Goal: Navigation & Orientation: Find specific page/section

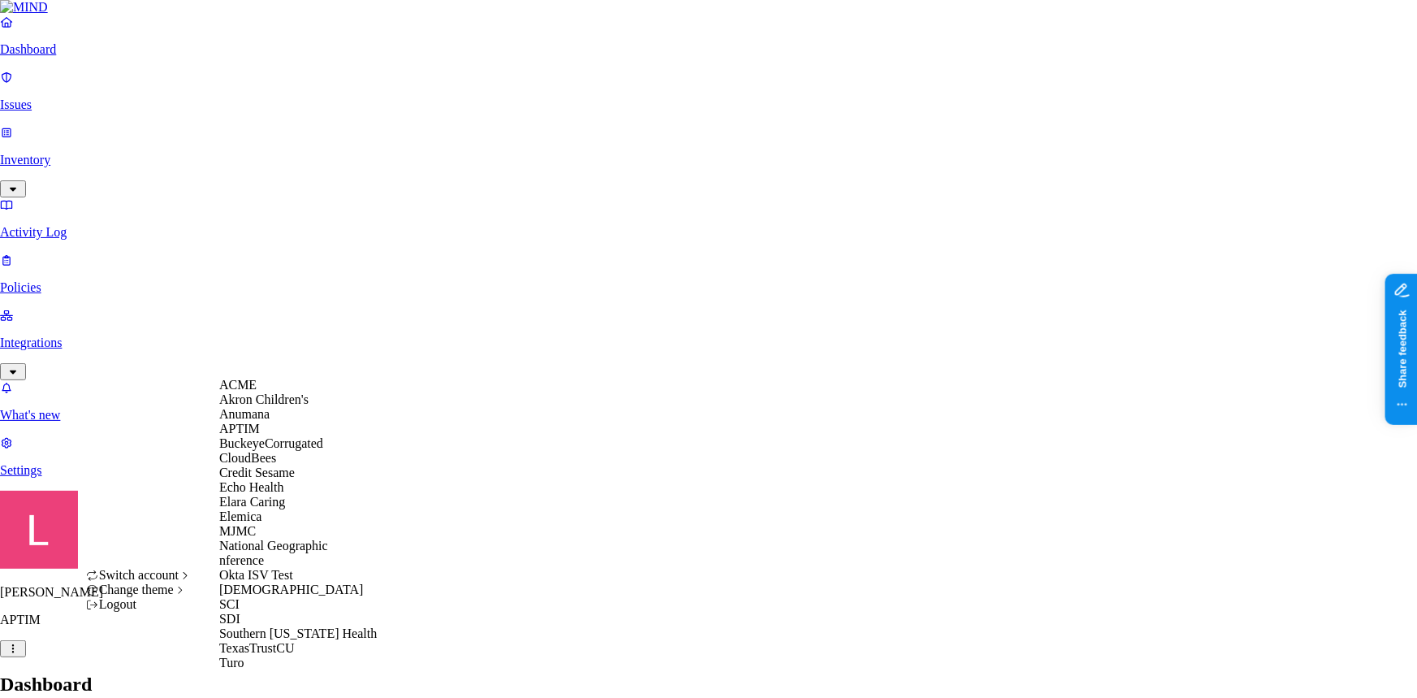
scroll to position [279, 0]
click at [285, 582] on div "[DEMOGRAPHIC_DATA]" at bounding box center [298, 589] width 158 height 15
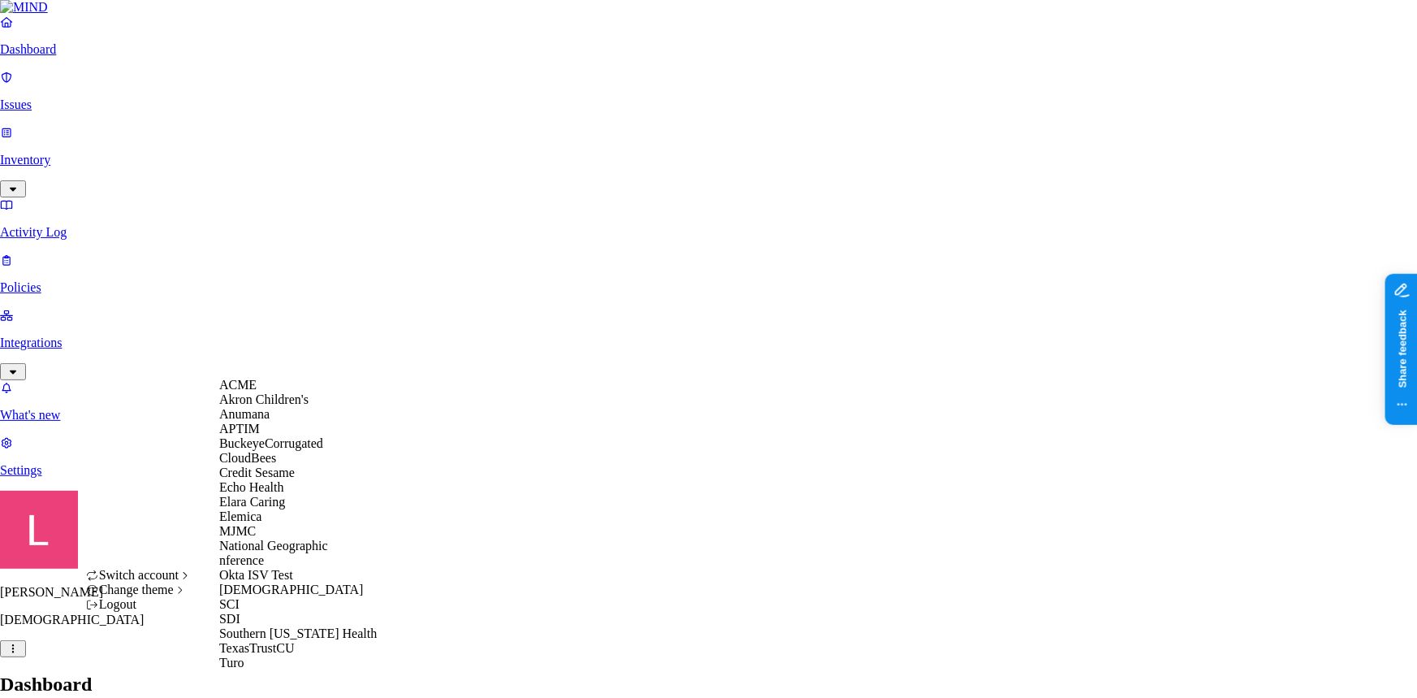
scroll to position [147, 0]
click at [292, 480] on div "Echo Health" at bounding box center [298, 487] width 158 height 15
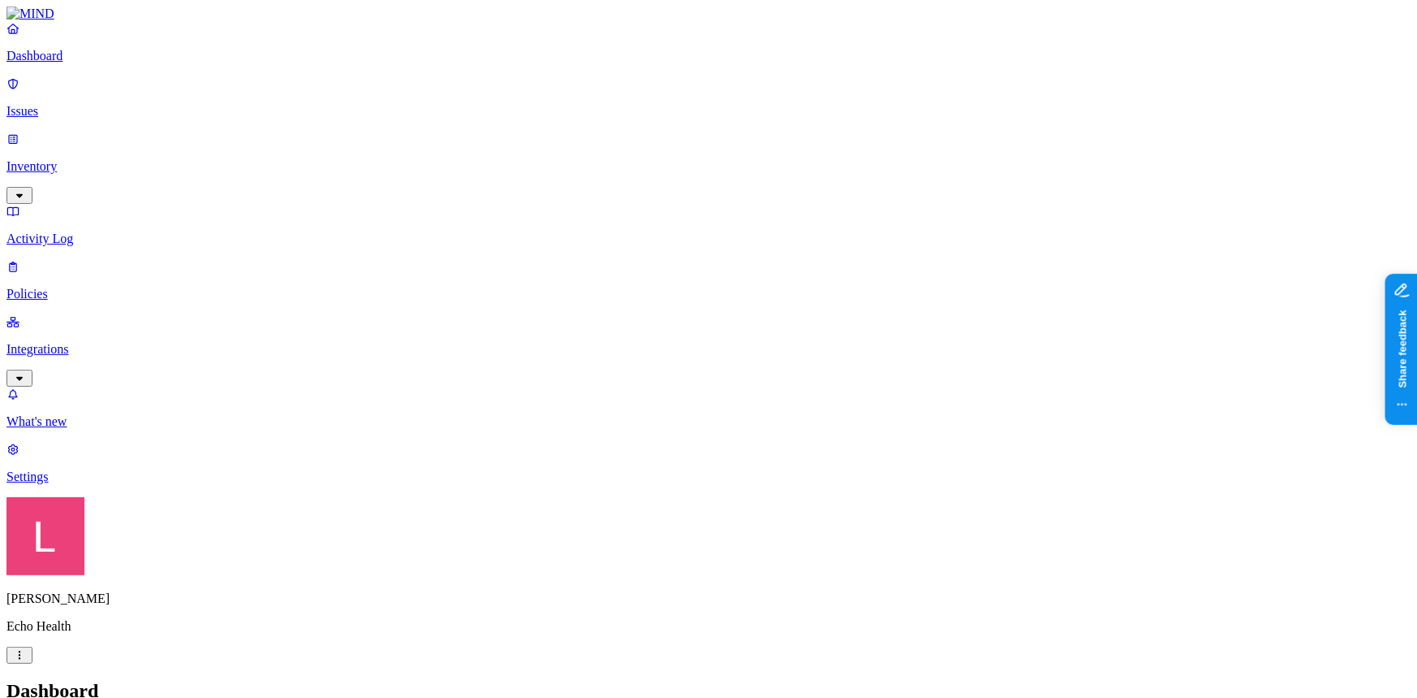
click at [80, 108] on p "Issues" at bounding box center [708, 111] width 1404 height 15
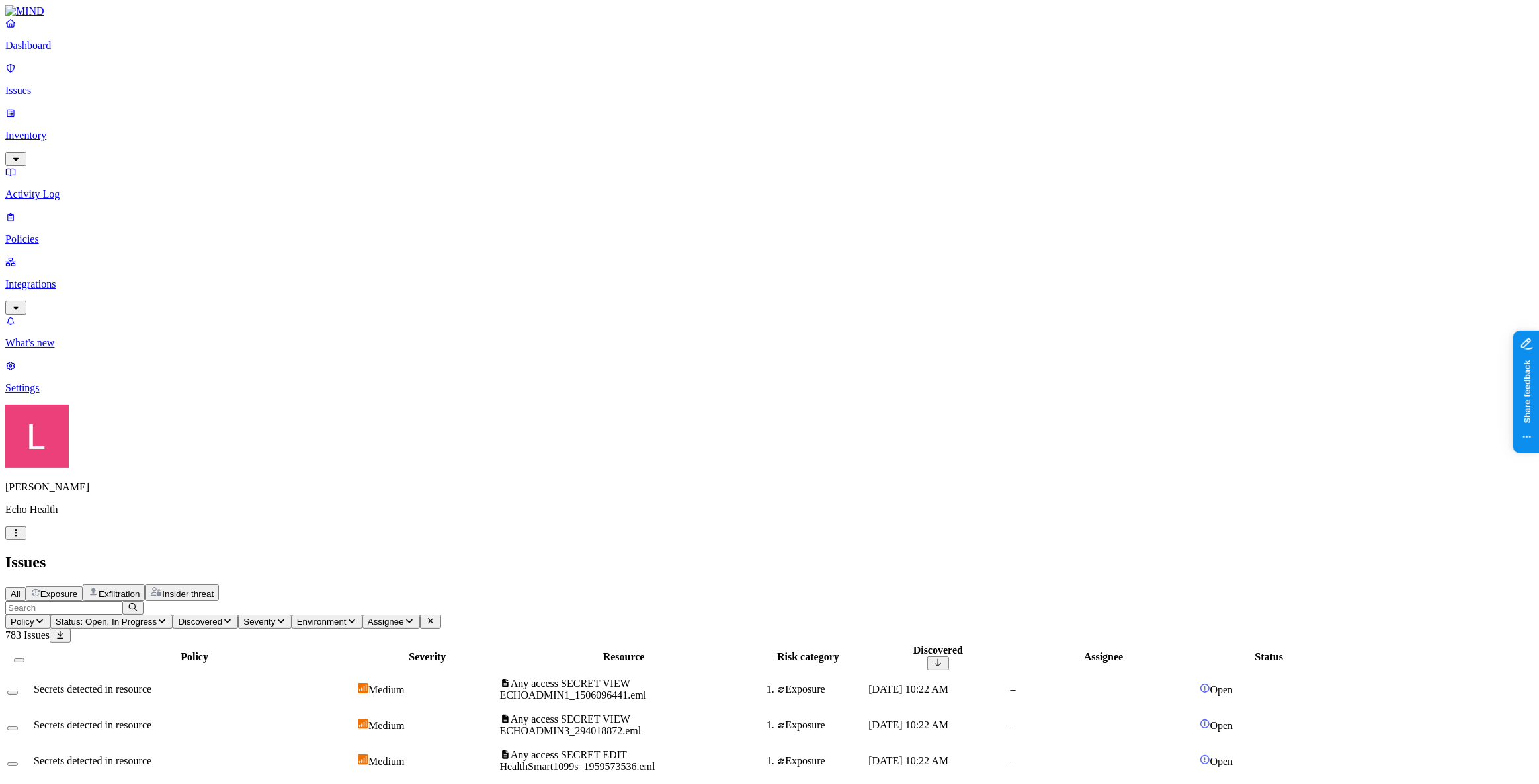
click at [110, 51] on link "Dashboard" at bounding box center [769, 34] width 1528 height 34
